Goal: Find specific page/section: Find specific page/section

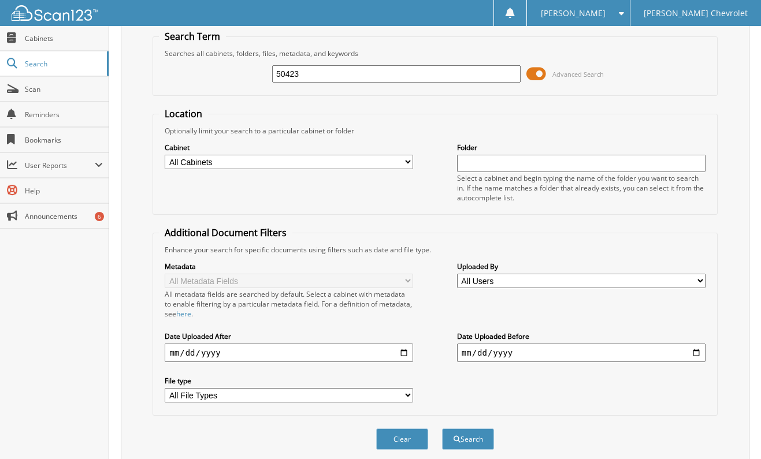
scroll to position [85, 0]
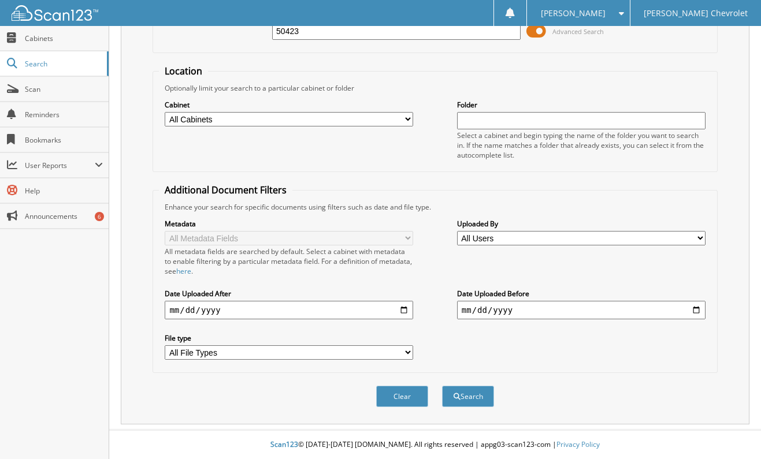
type input "50423"
click at [471, 394] on button "Search" at bounding box center [468, 396] width 52 height 21
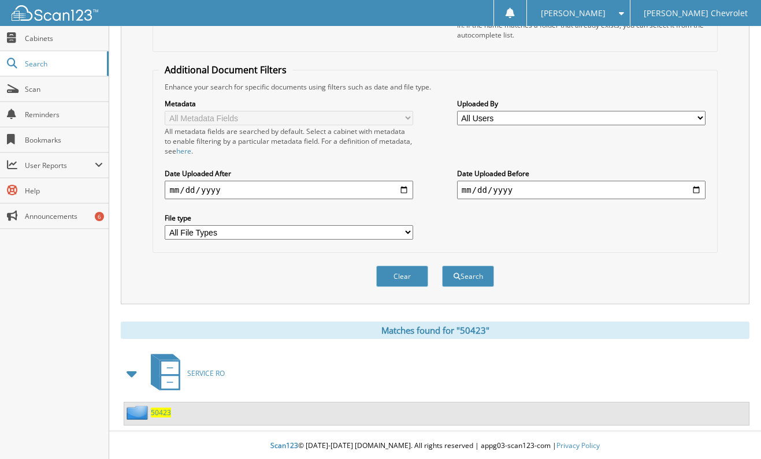
scroll to position [206, 0]
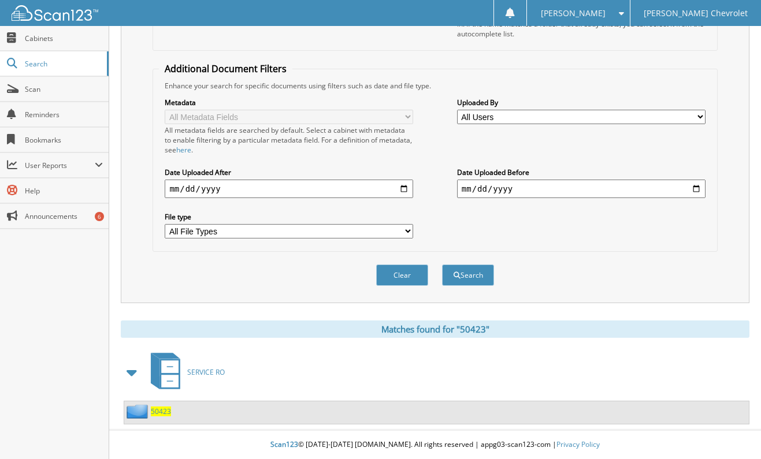
click at [162, 412] on span "50423" at bounding box center [161, 412] width 20 height 10
